Goal: Transaction & Acquisition: Obtain resource

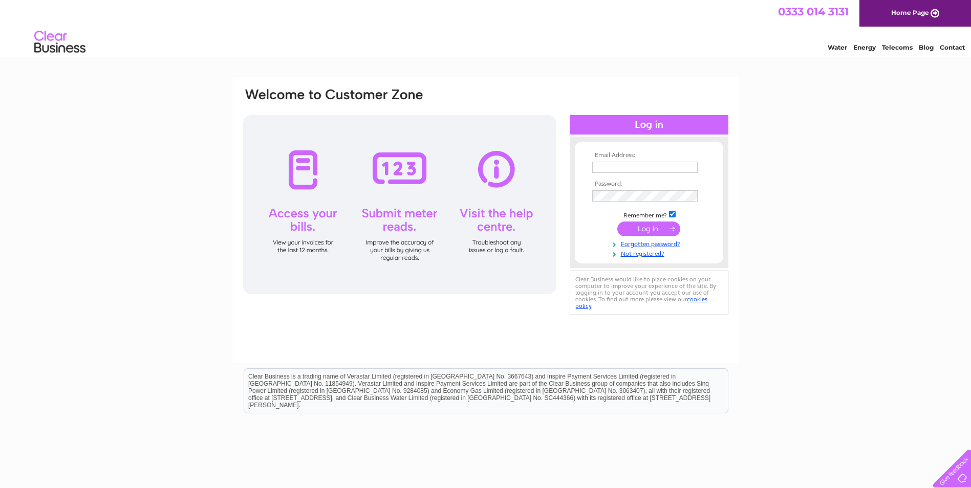
click at [641, 161] on td at bounding box center [649, 167] width 119 height 16
click at [641, 165] on input "text" at bounding box center [645, 168] width 106 height 12
type input "[EMAIL_ADDRESS][DOMAIN_NAME]"
click at [617, 223] on input "submit" at bounding box center [648, 230] width 63 height 14
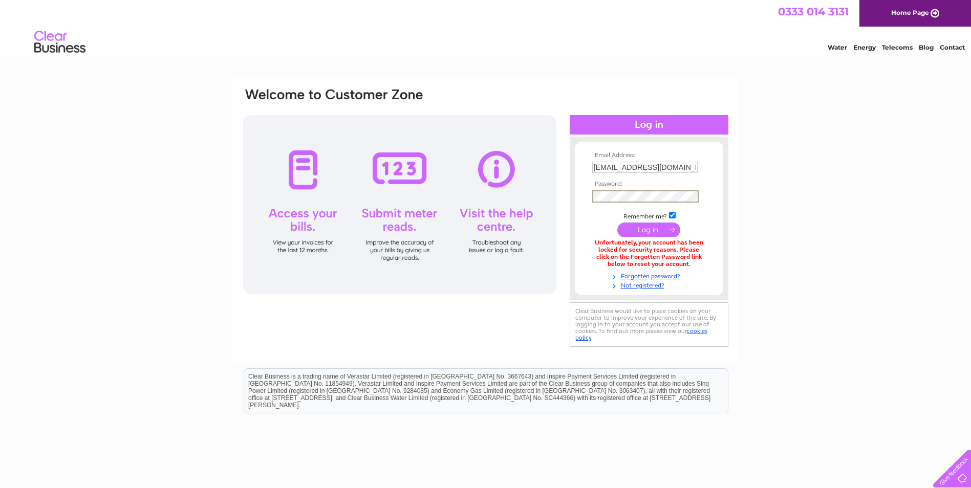
click at [617, 223] on input "submit" at bounding box center [648, 230] width 63 height 14
click at [667, 227] on input "submit" at bounding box center [648, 229] width 63 height 14
click at [617, 223] on input "submit" at bounding box center [648, 230] width 63 height 14
click at [638, 272] on link "Forgotten password?" at bounding box center [650, 275] width 116 height 10
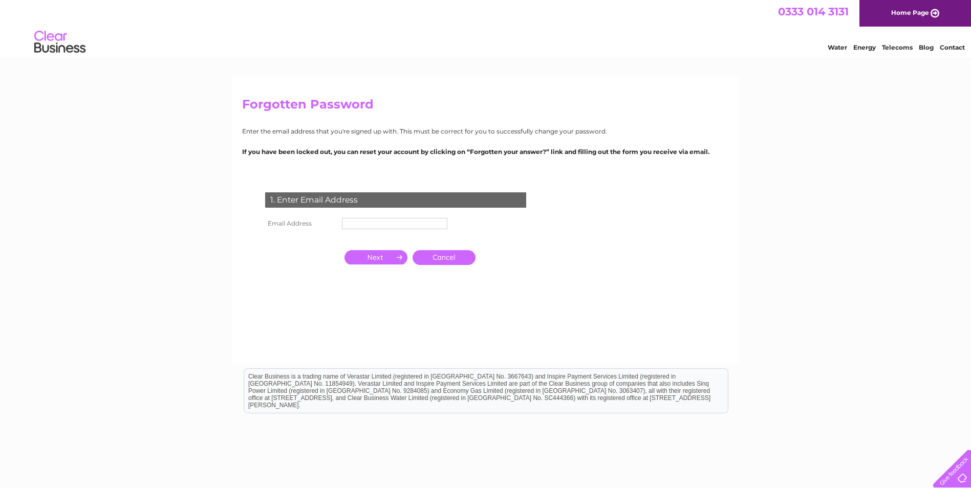
click at [375, 224] on input "text" at bounding box center [394, 223] width 105 height 11
type input "[EMAIL_ADDRESS][DOMAIN_NAME]"
click at [388, 253] on input "button" at bounding box center [375, 258] width 63 height 14
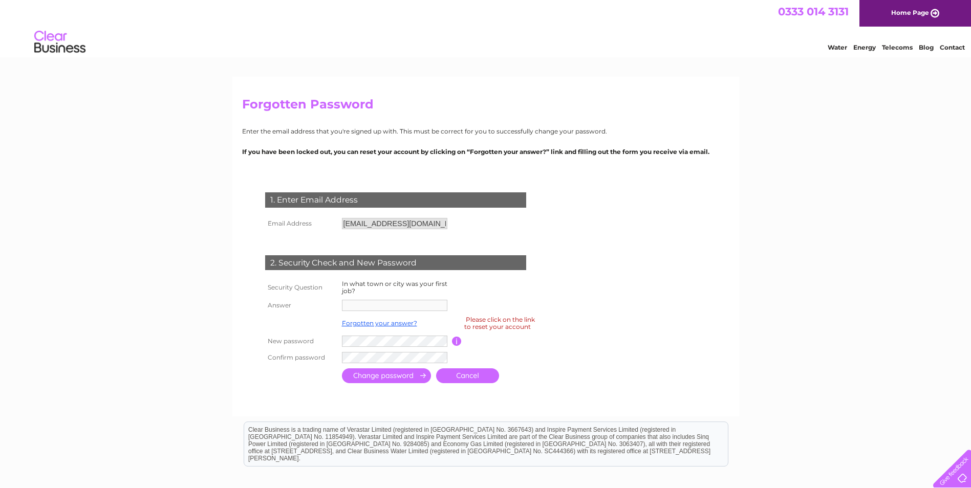
click at [396, 311] on td at bounding box center [395, 305] width 113 height 16
click at [516, 323] on div "Please click on the link to reset your account" at bounding box center [499, 323] width 71 height 18
drag, startPoint x: 187, startPoint y: 48, endPoint x: 524, endPoint y: 77, distance: 338.5
click at [579, 92] on div "Forgotten Password Enter the email address that you're signed up with. This mus…" at bounding box center [485, 247] width 507 height 340
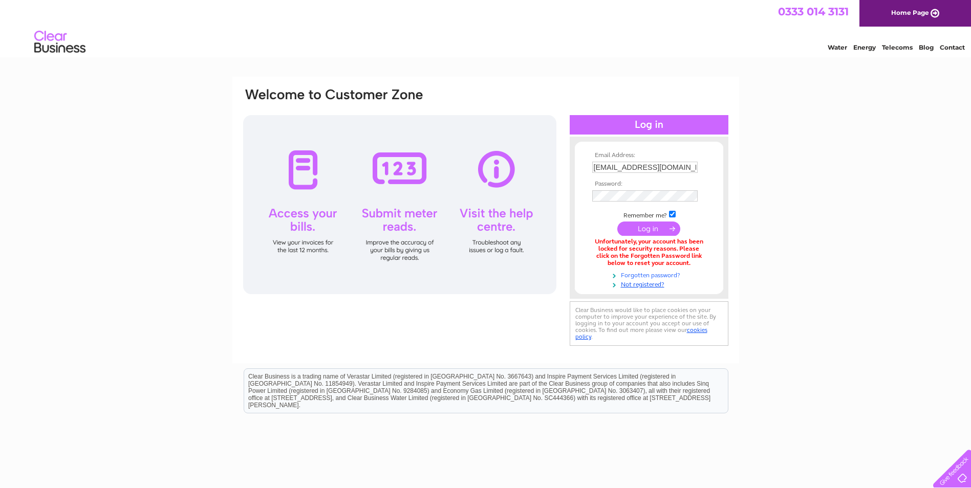
click at [644, 274] on link "Forgotten password?" at bounding box center [650, 275] width 116 height 10
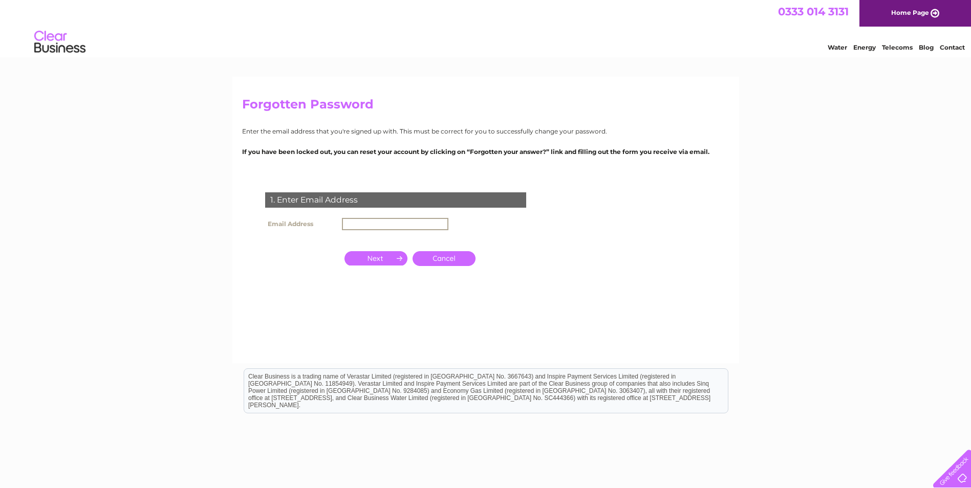
click at [382, 225] on input "text" at bounding box center [395, 224] width 106 height 12
type input "[EMAIL_ADDRESS][DOMAIN_NAME]"
click at [381, 253] on input "button" at bounding box center [375, 258] width 63 height 14
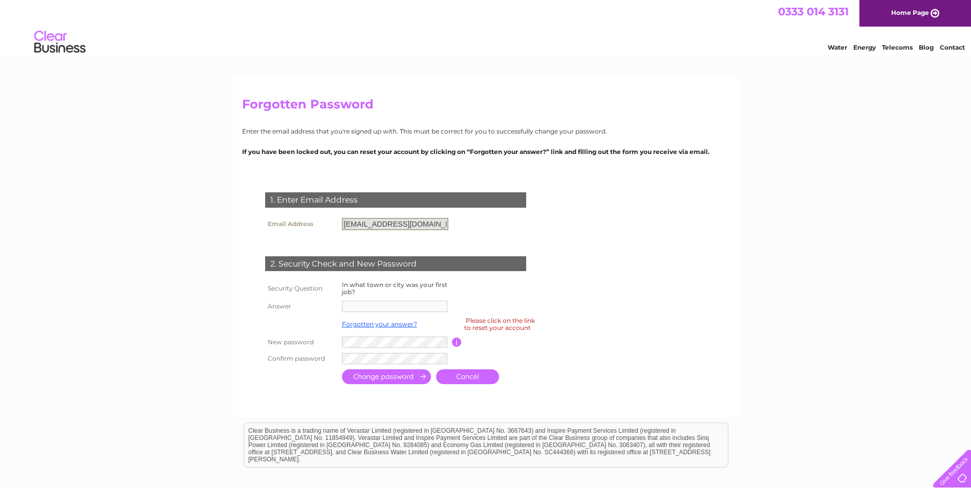
click at [434, 225] on input "bellarosecafe2@gmail.com" at bounding box center [395, 224] width 106 height 12
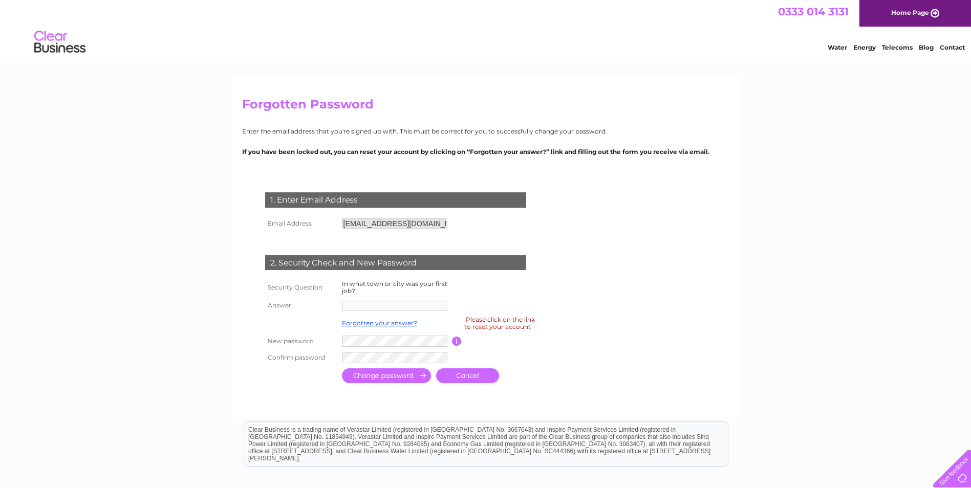
click at [467, 307] on td at bounding box center [498, 305] width 92 height 16
click at [499, 325] on div "Please click on the link to reset your account" at bounding box center [499, 323] width 71 height 18
click at [368, 321] on link "Forgotten your answer?" at bounding box center [379, 323] width 75 height 8
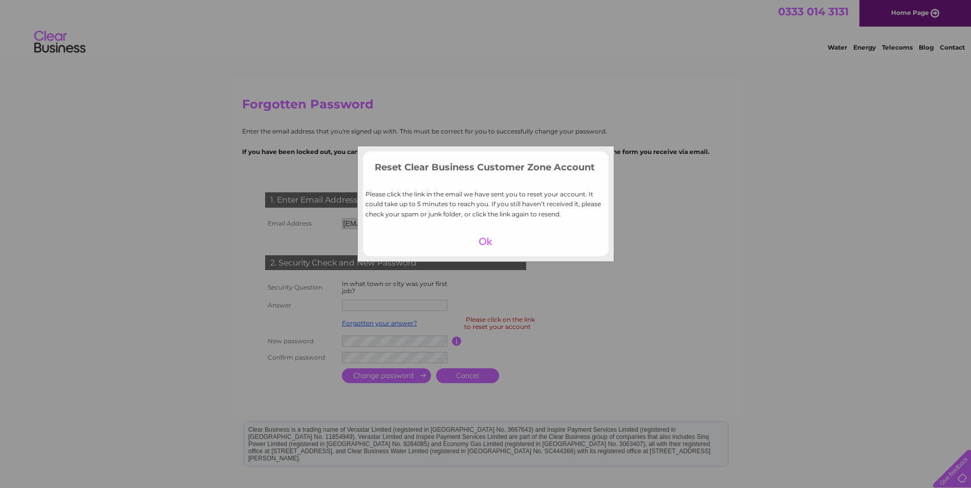
click at [485, 242] on div at bounding box center [485, 241] width 63 height 14
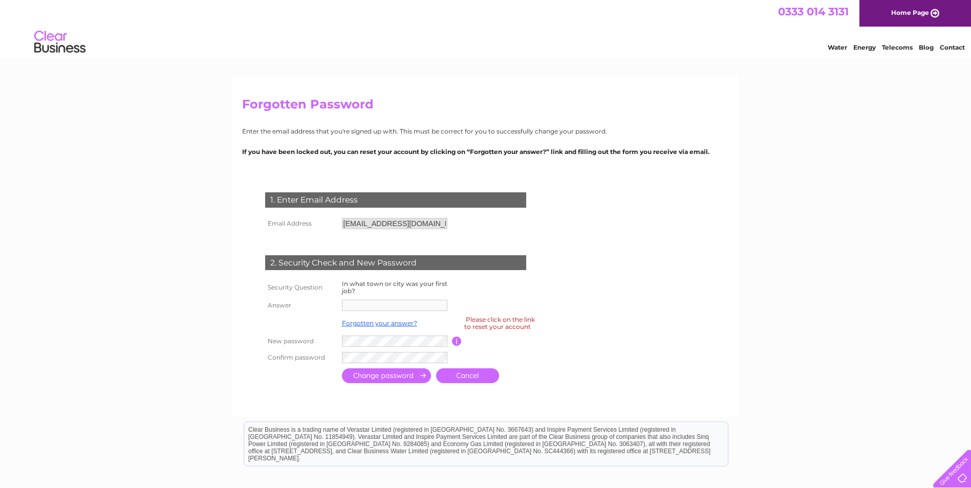
click at [457, 342] on input "button" at bounding box center [457, 341] width 10 height 9
click at [374, 320] on link "Forgotten your answer?" at bounding box center [379, 323] width 75 height 8
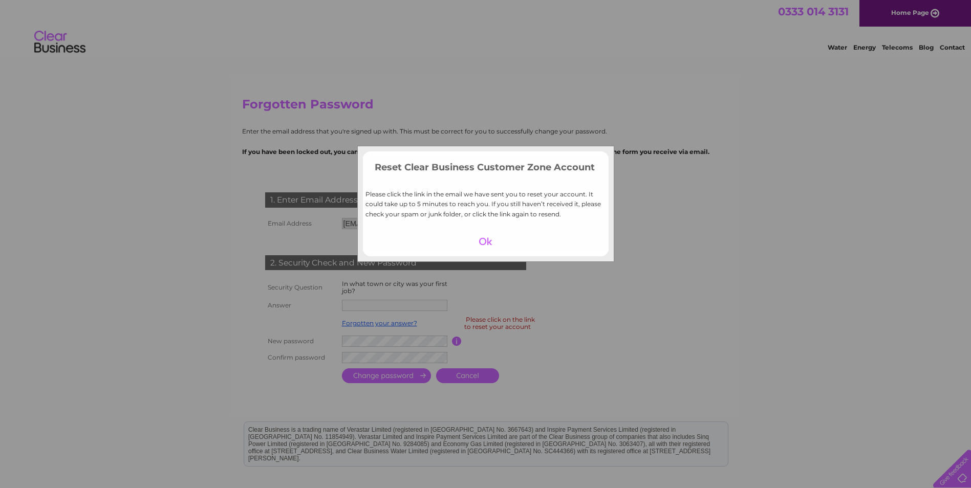
click at [486, 238] on div at bounding box center [485, 241] width 63 height 14
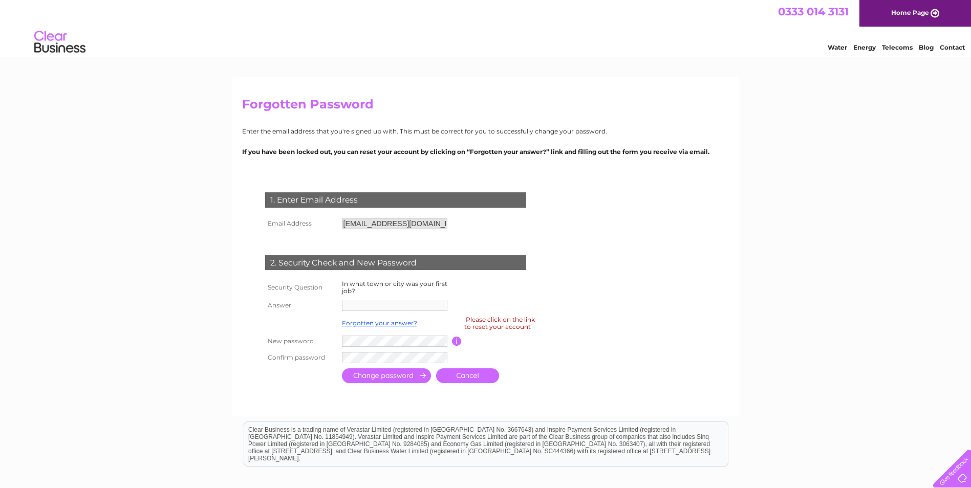
click at [897, 16] on link "Home Page" at bounding box center [915, 13] width 112 height 27
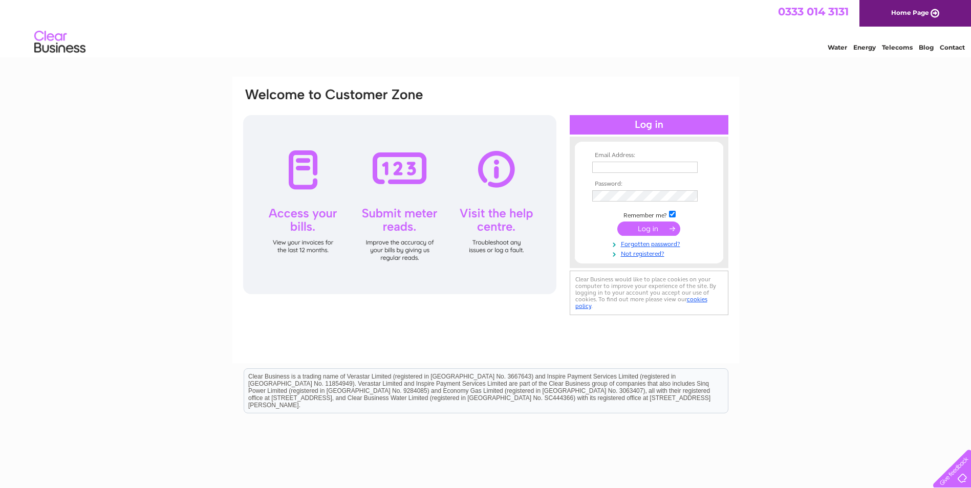
click at [669, 168] on input "text" at bounding box center [644, 167] width 105 height 11
type input "bellarosecafe2@gmail.com"
click at [617, 223] on input "submit" at bounding box center [648, 230] width 63 height 14
click at [666, 234] on input "submit" at bounding box center [648, 229] width 63 height 14
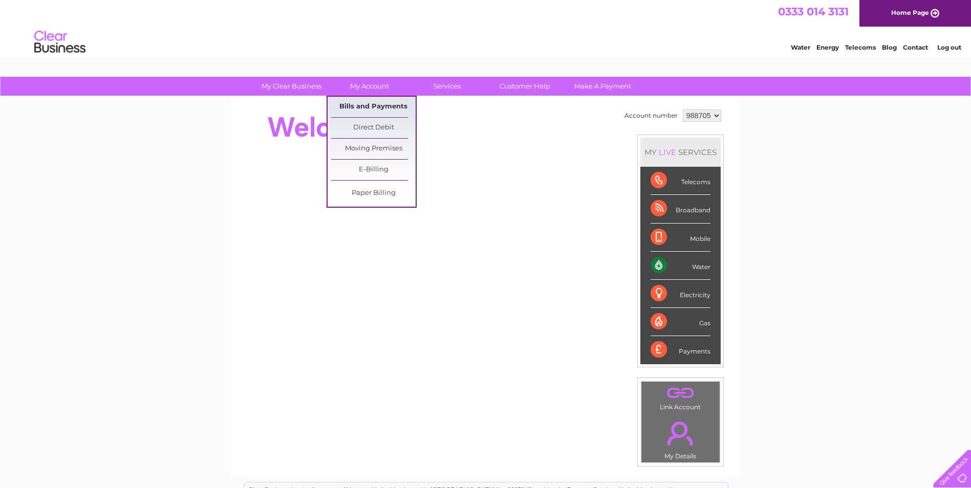
click at [378, 104] on link "Bills and Payments" at bounding box center [373, 107] width 84 height 20
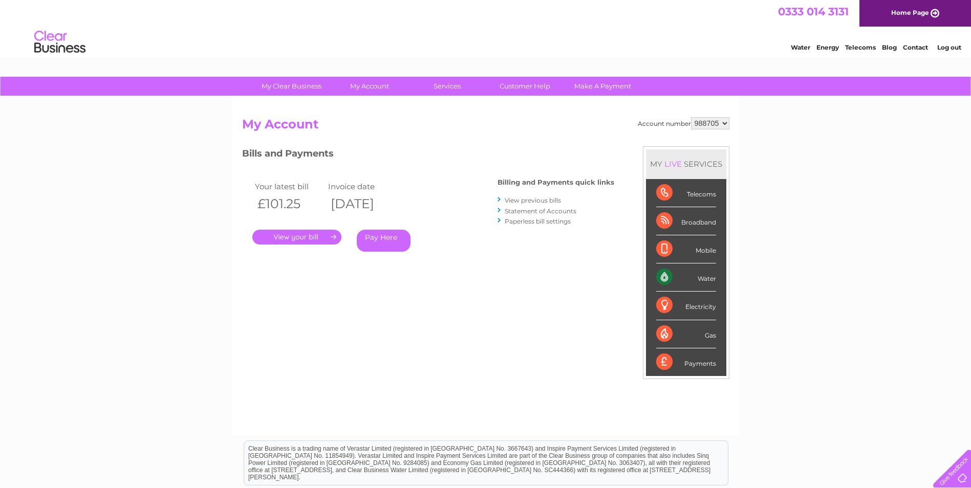
click at [530, 199] on link "View previous bills" at bounding box center [533, 201] width 56 height 8
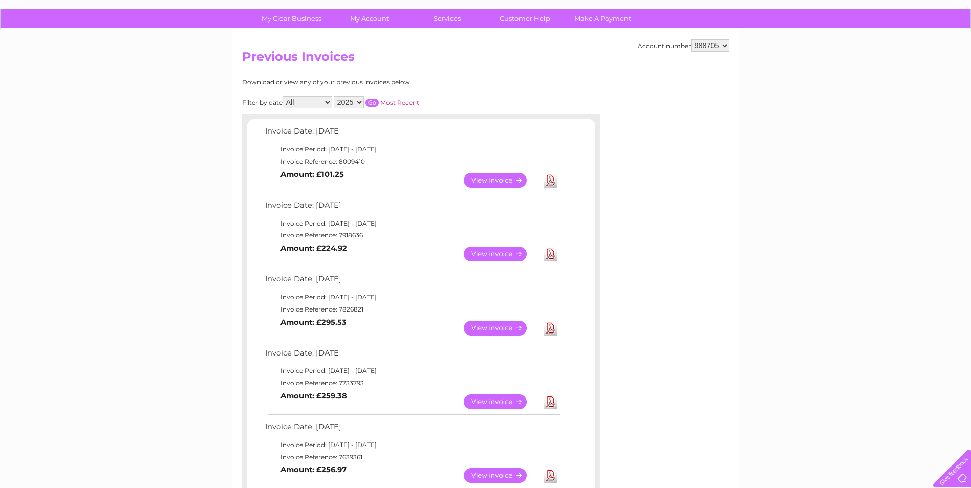
scroll to position [102, 0]
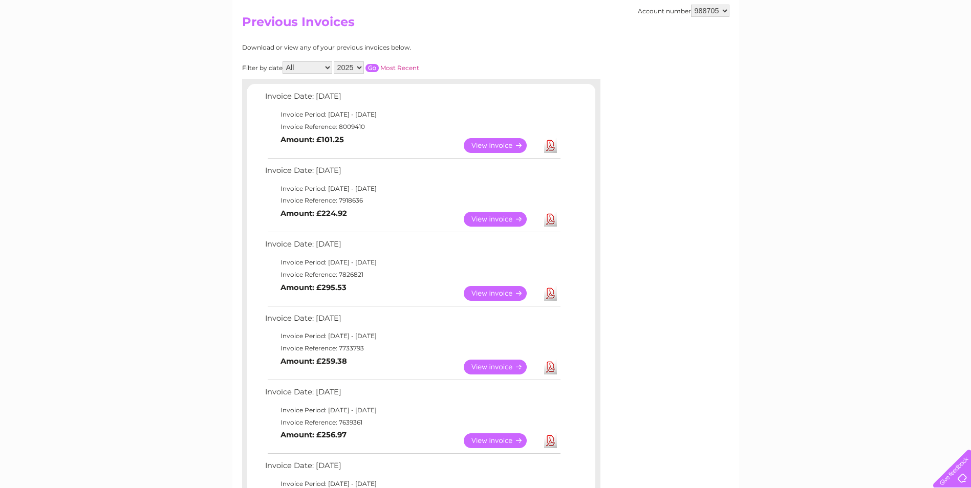
click at [507, 292] on link "View" at bounding box center [501, 293] width 75 height 15
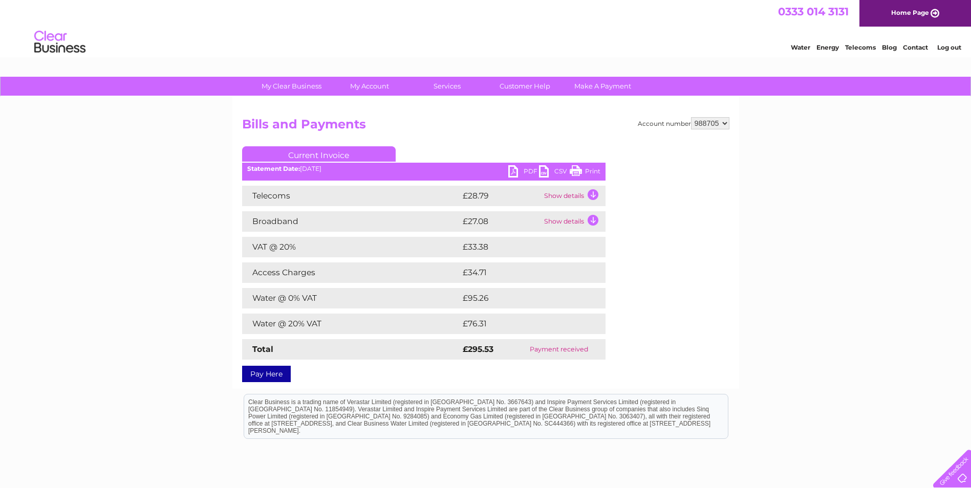
click at [522, 167] on link "PDF" at bounding box center [523, 172] width 31 height 15
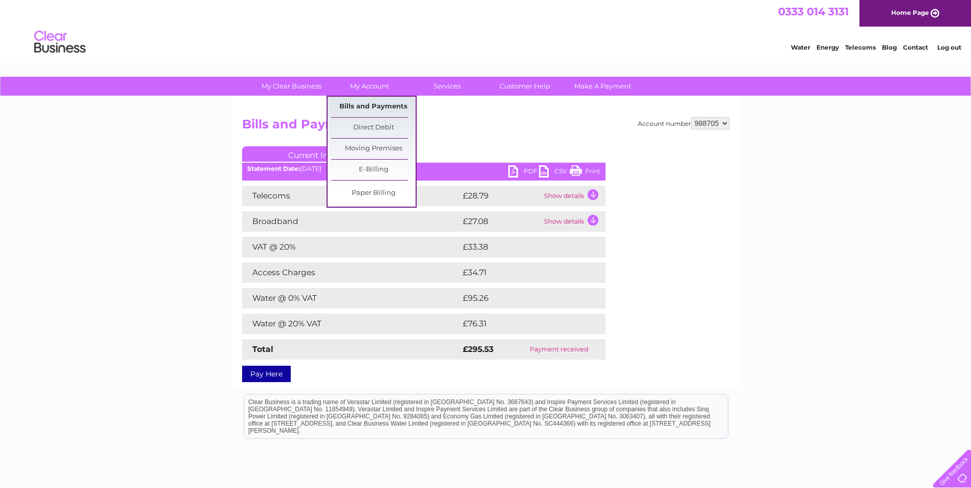
click at [362, 105] on link "Bills and Payments" at bounding box center [373, 107] width 84 height 20
click at [384, 103] on link "Bills and Payments" at bounding box center [373, 107] width 84 height 20
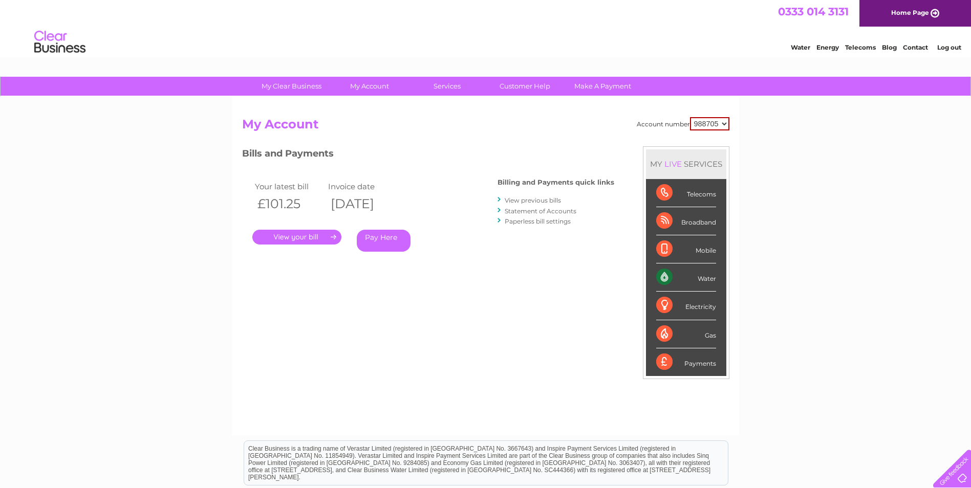
click at [523, 198] on link "View previous bills" at bounding box center [533, 201] width 56 height 8
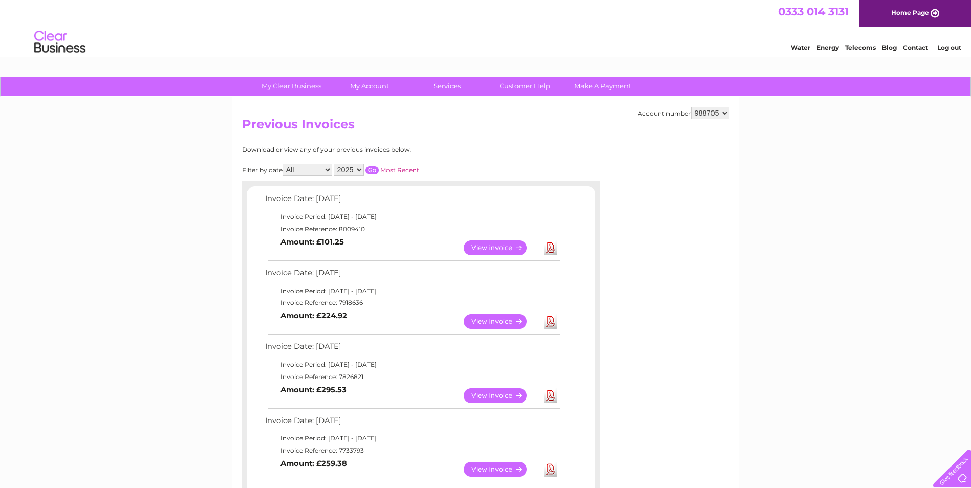
scroll to position [51, 0]
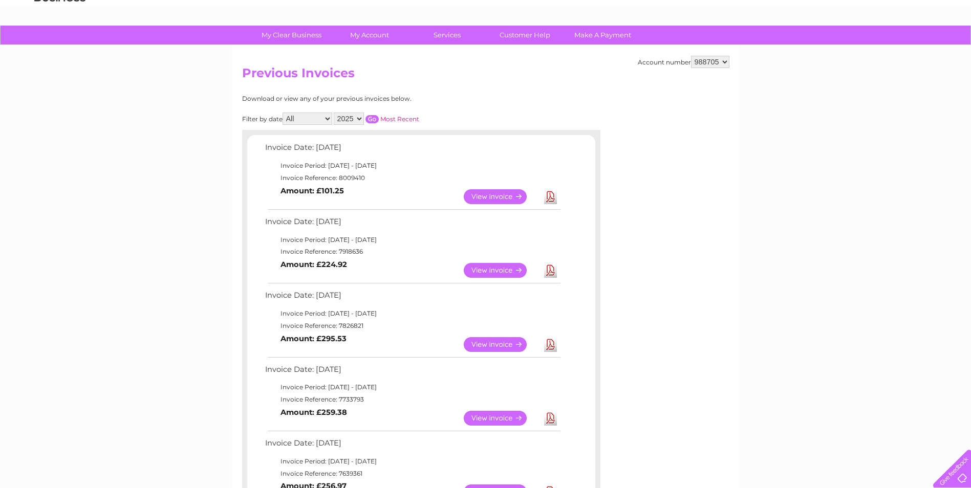
click at [509, 417] on link "View" at bounding box center [501, 418] width 75 height 15
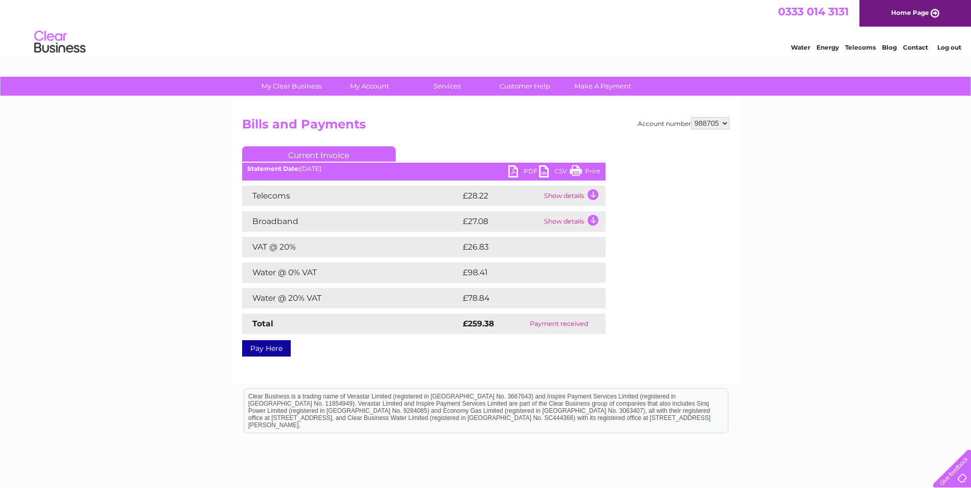
click at [521, 165] on ul "Current Invoice" at bounding box center [423, 155] width 363 height 19
click at [513, 167] on link "PDF" at bounding box center [523, 172] width 31 height 15
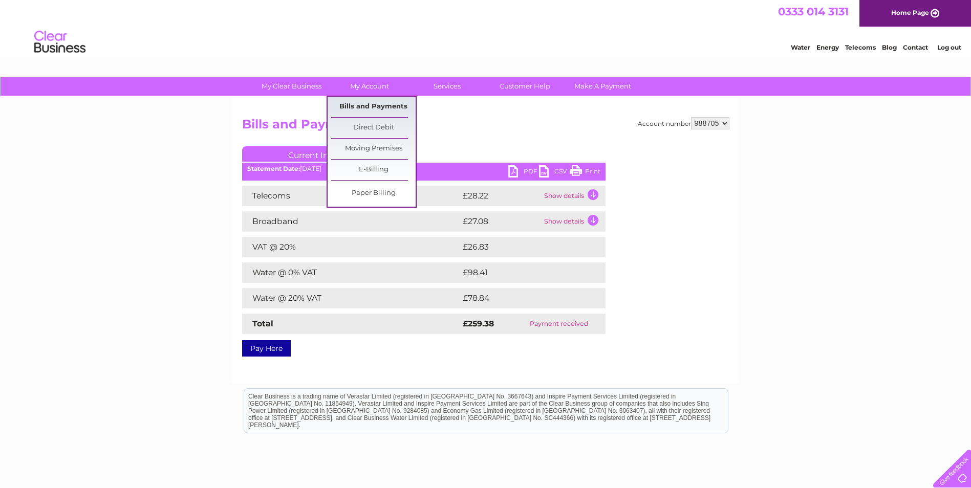
click at [381, 107] on link "Bills and Payments" at bounding box center [373, 107] width 84 height 20
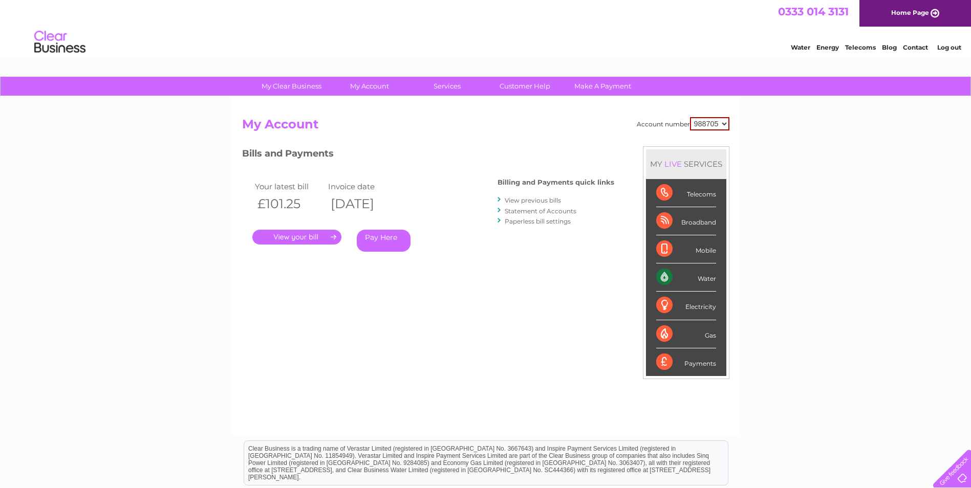
click at [520, 199] on link "View previous bills" at bounding box center [533, 201] width 56 height 8
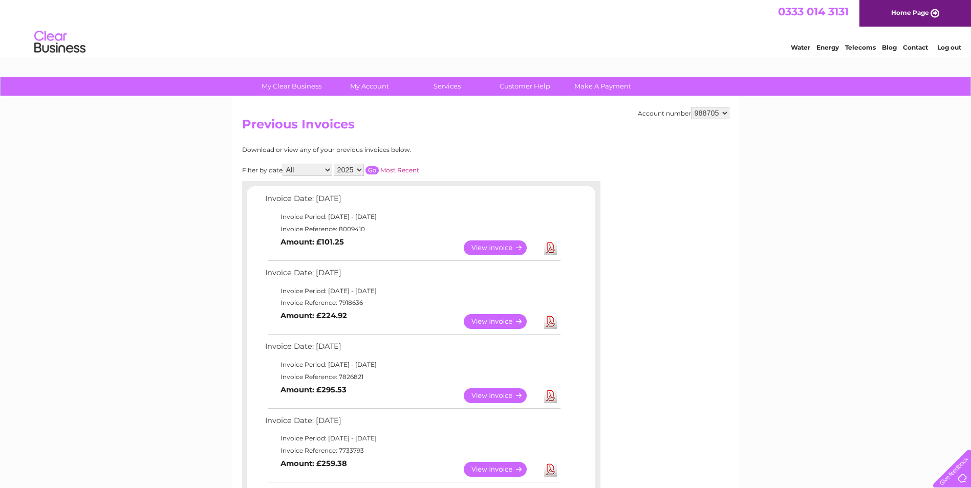
click at [483, 319] on link "View" at bounding box center [501, 321] width 75 height 15
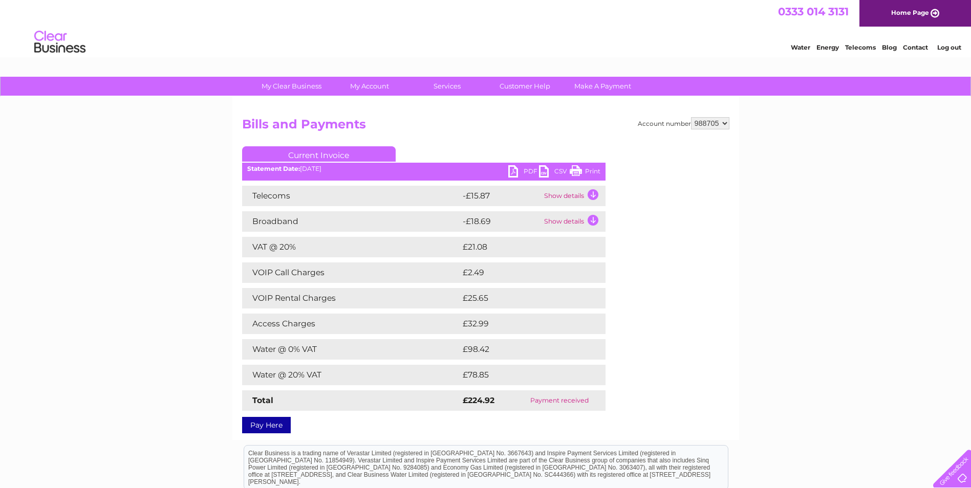
click at [523, 168] on link "PDF" at bounding box center [523, 172] width 31 height 15
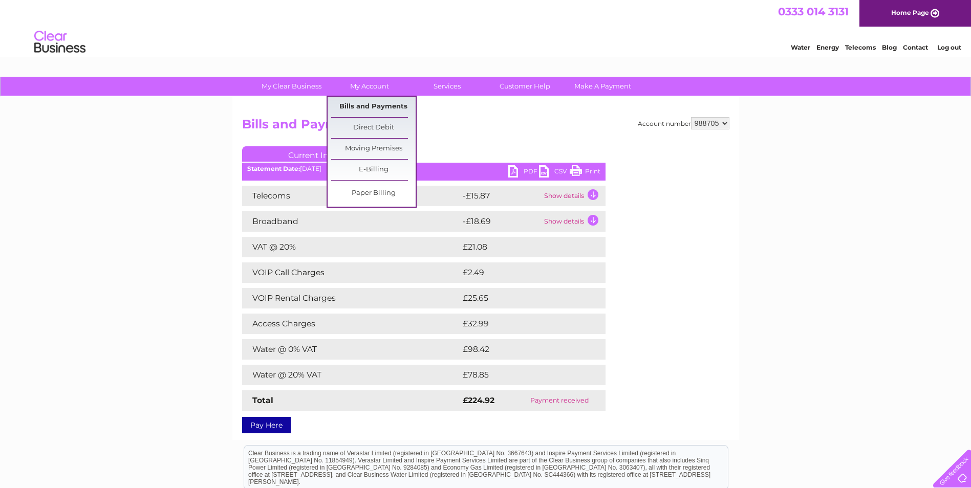
click at [384, 103] on link "Bills and Payments" at bounding box center [373, 107] width 84 height 20
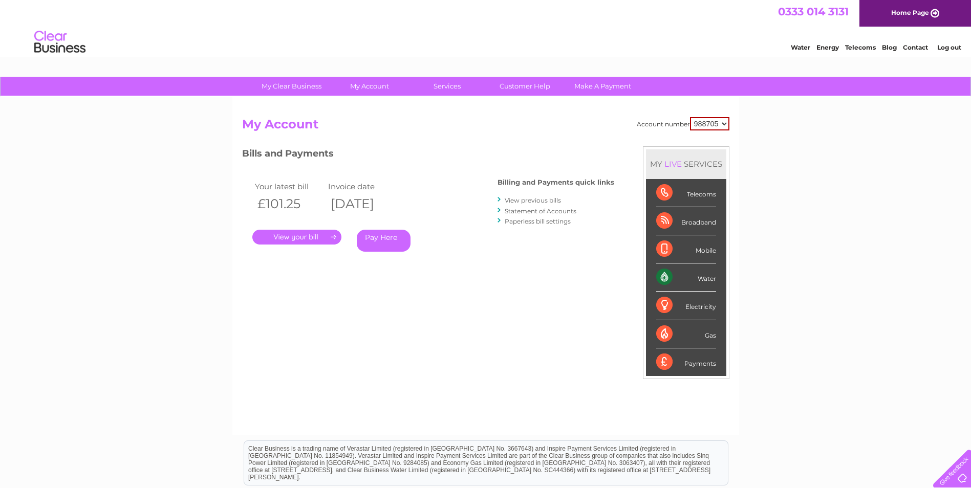
drag, startPoint x: 538, startPoint y: 197, endPoint x: 531, endPoint y: 220, distance: 24.1
click at [539, 197] on link "View previous bills" at bounding box center [533, 201] width 56 height 8
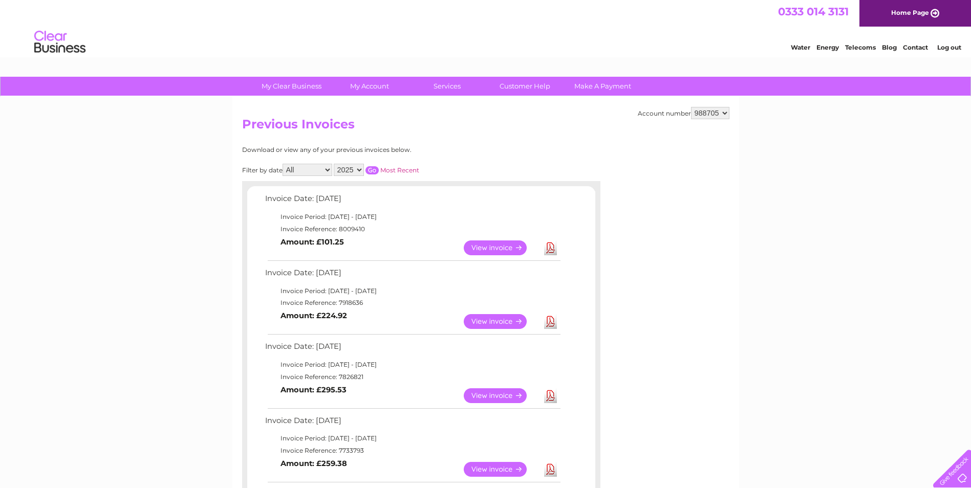
click at [495, 247] on link "View" at bounding box center [501, 248] width 75 height 15
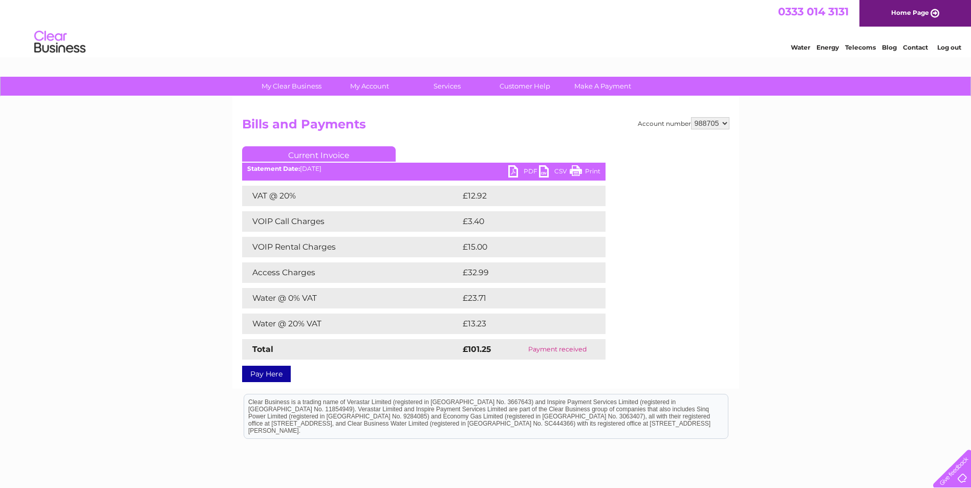
click at [513, 168] on link "PDF" at bounding box center [523, 172] width 31 height 15
